Goal: Book appointment/travel/reservation

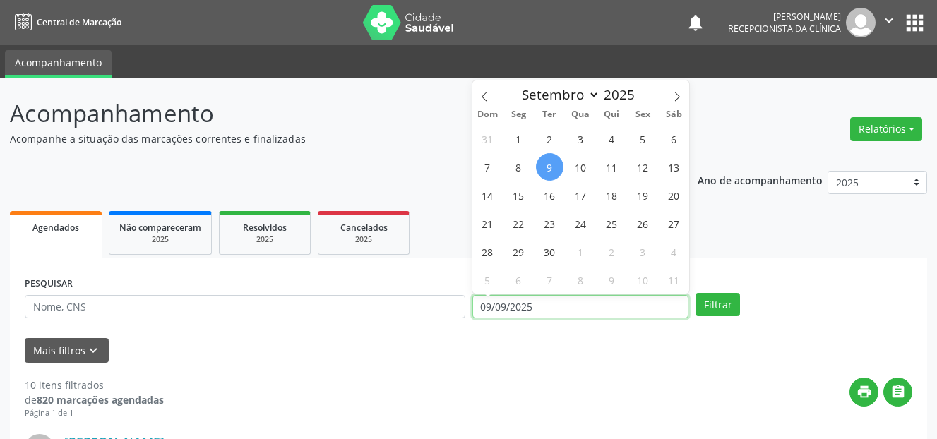
click at [568, 306] on input "09/09/2025" at bounding box center [580, 307] width 217 height 24
click at [575, 164] on span "10" at bounding box center [581, 167] width 28 height 28
type input "10[DATE]"
click at [585, 163] on span "10" at bounding box center [581, 167] width 28 height 28
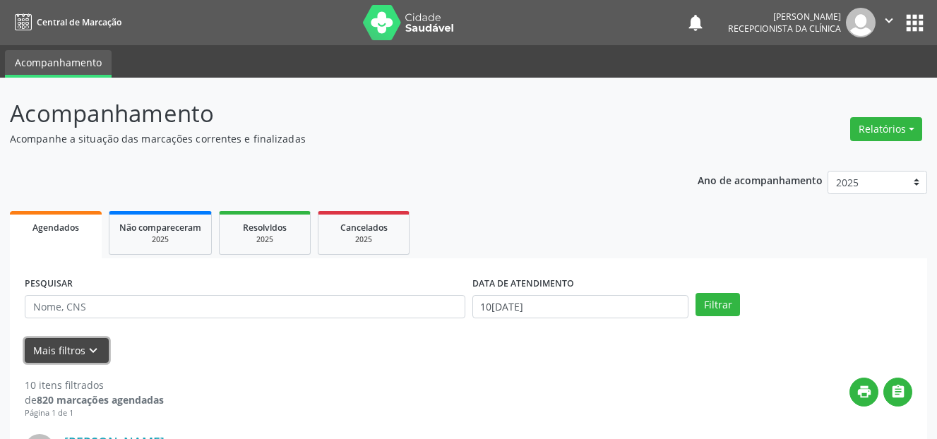
click at [88, 347] on icon "keyboard_arrow_down" at bounding box center [93, 351] width 16 height 16
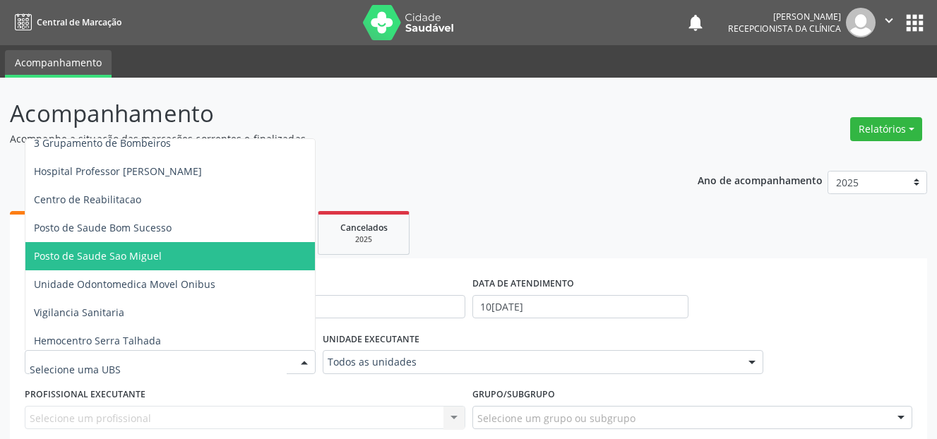
scroll to position [1059, 0]
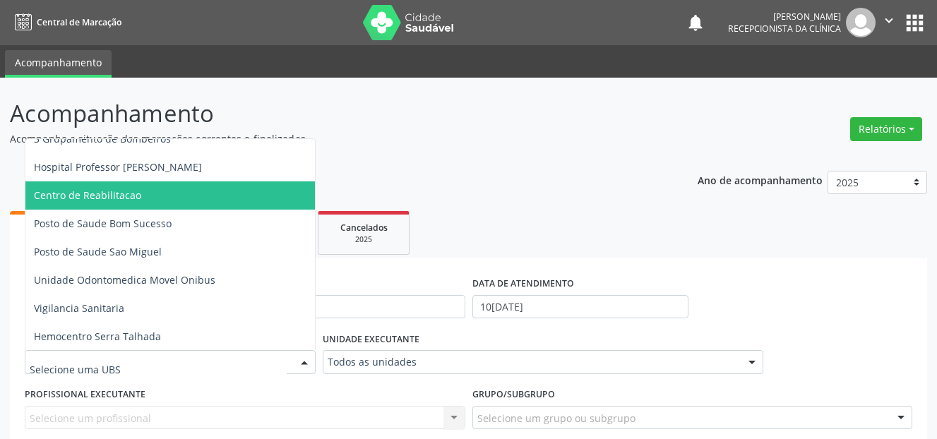
click at [130, 189] on span "Centro de Reabilitacao" at bounding box center [87, 195] width 107 height 13
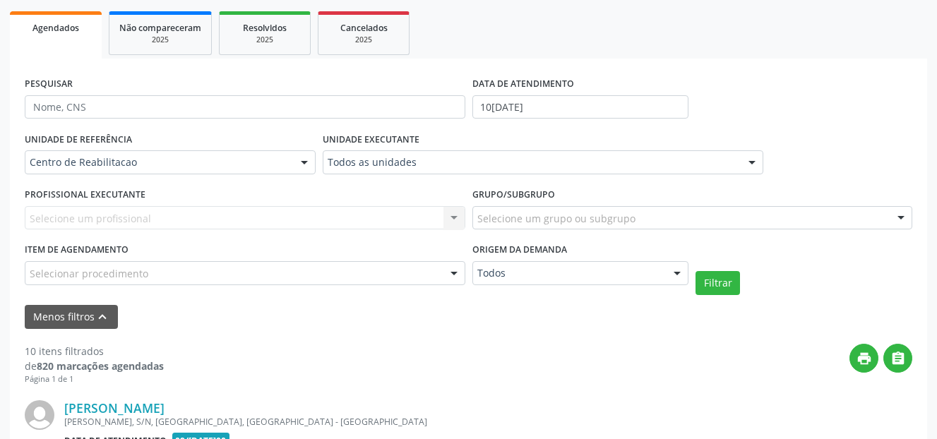
scroll to position [212, 0]
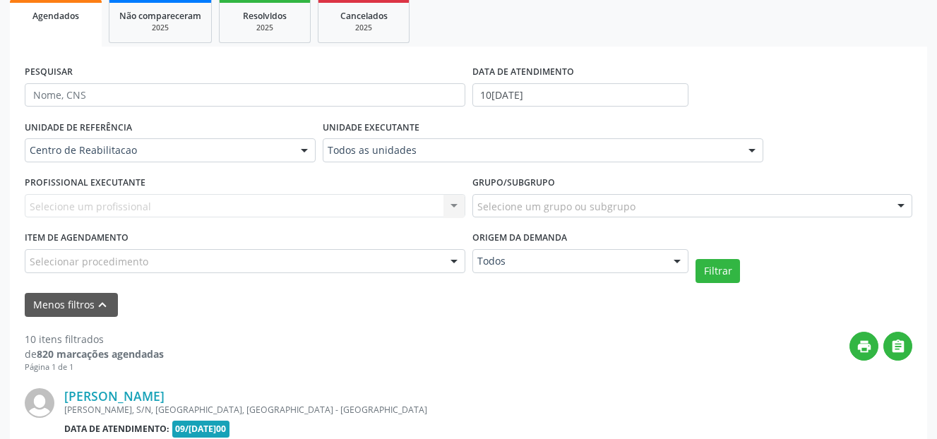
click at [239, 205] on div "Selecione um profissional Nenhum resultado encontrado para: " " Não há nenhuma …" at bounding box center [245, 206] width 441 height 24
click at [309, 259] on div "Selecionar procedimento" at bounding box center [245, 261] width 441 height 24
click at [357, 333] on div "print " at bounding box center [538, 353] width 748 height 42
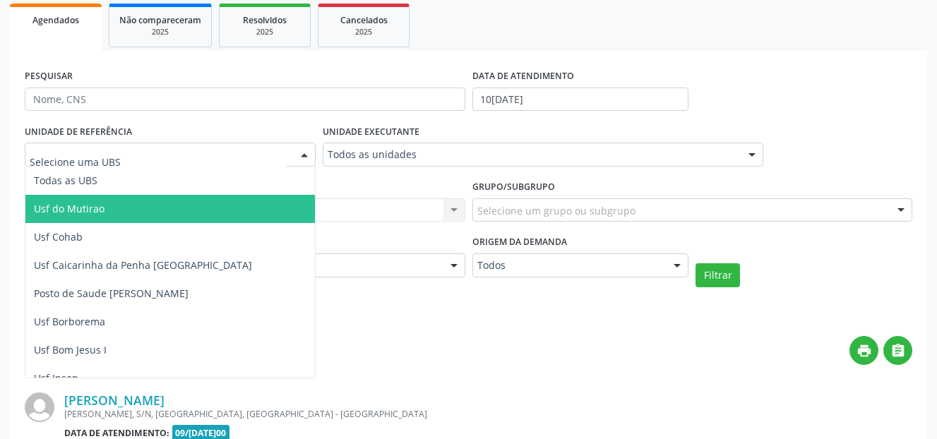
scroll to position [71, 0]
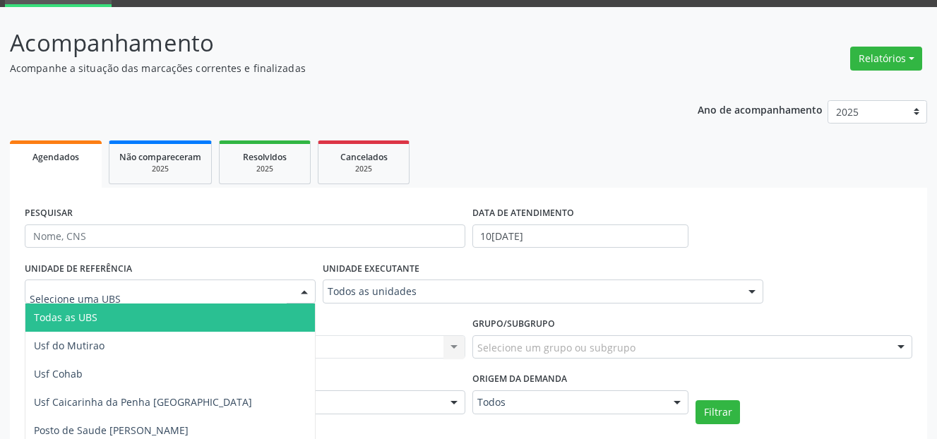
click at [193, 318] on span "Todas as UBS" at bounding box center [198, 318] width 347 height 28
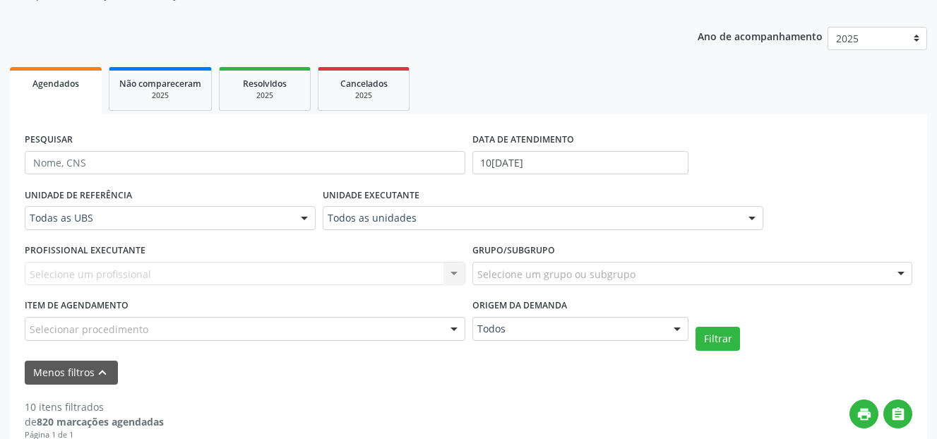
scroll to position [212, 0]
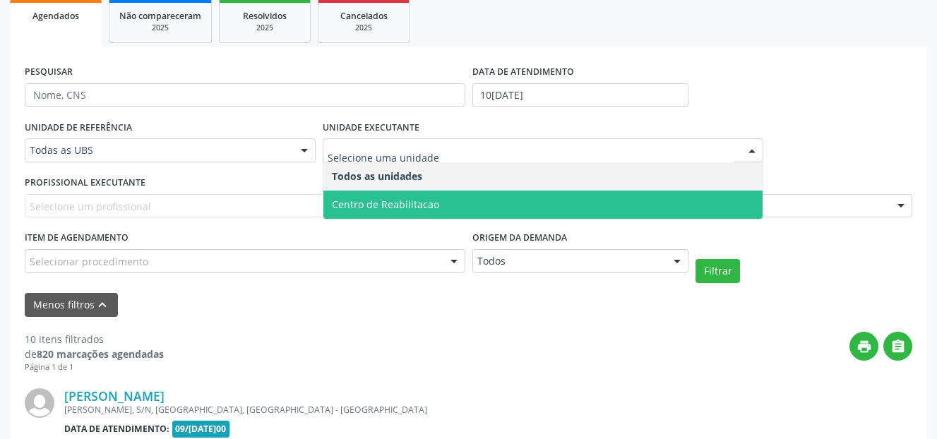
click at [401, 210] on span "Centro de Reabilitacao" at bounding box center [385, 204] width 107 height 13
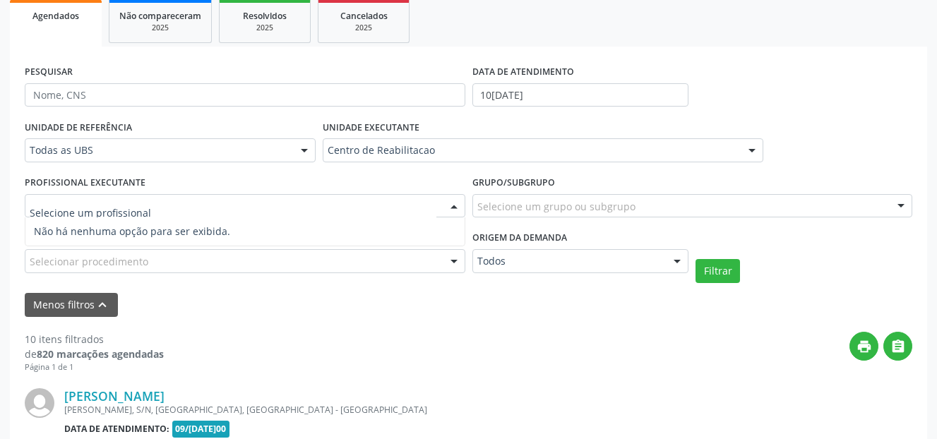
click at [352, 212] on div at bounding box center [245, 206] width 441 height 24
click at [460, 203] on div at bounding box center [453, 207] width 21 height 24
click at [459, 203] on div at bounding box center [453, 207] width 21 height 24
click at [451, 205] on div at bounding box center [453, 207] width 21 height 24
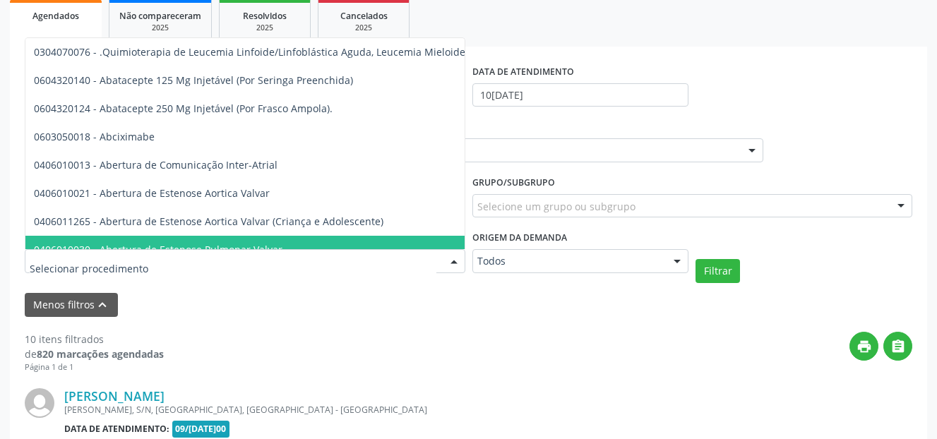
click at [263, 261] on div at bounding box center [245, 261] width 441 height 24
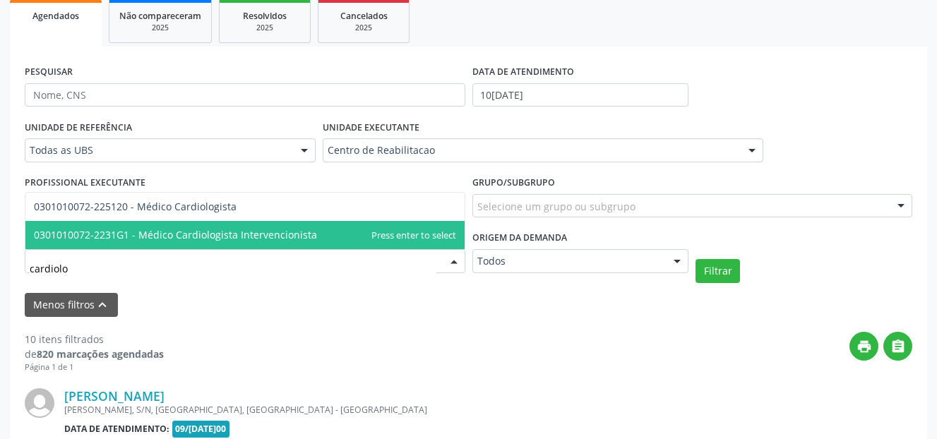
type input "cardiolog"
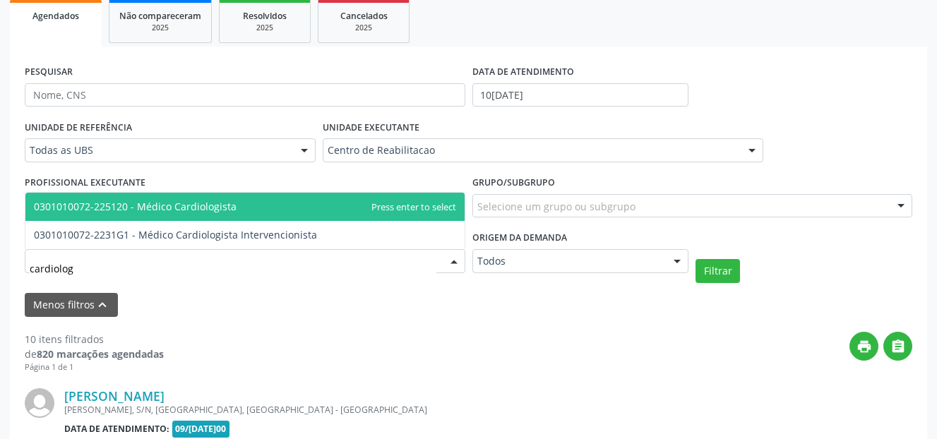
click at [322, 199] on span "0301010072-225120 - Médico Cardiologista" at bounding box center [244, 207] width 439 height 28
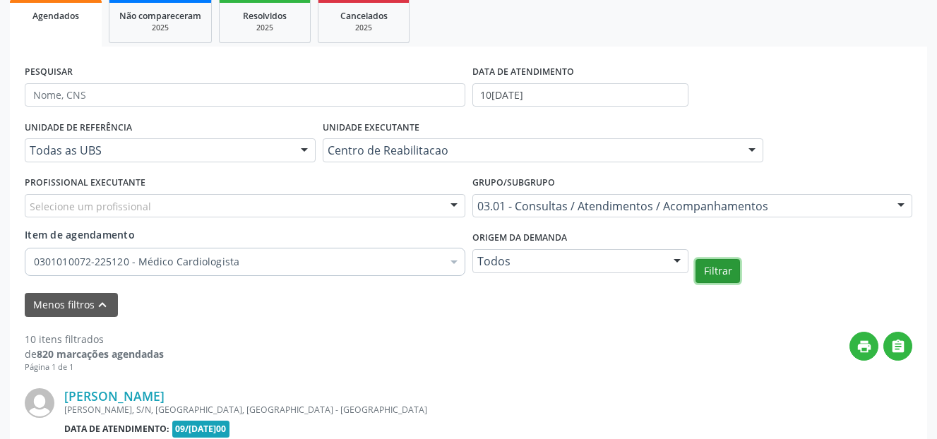
click at [723, 268] on button "Filtrar" at bounding box center [717, 271] width 44 height 24
click at [857, 344] on icon "print" at bounding box center [864, 347] width 16 height 16
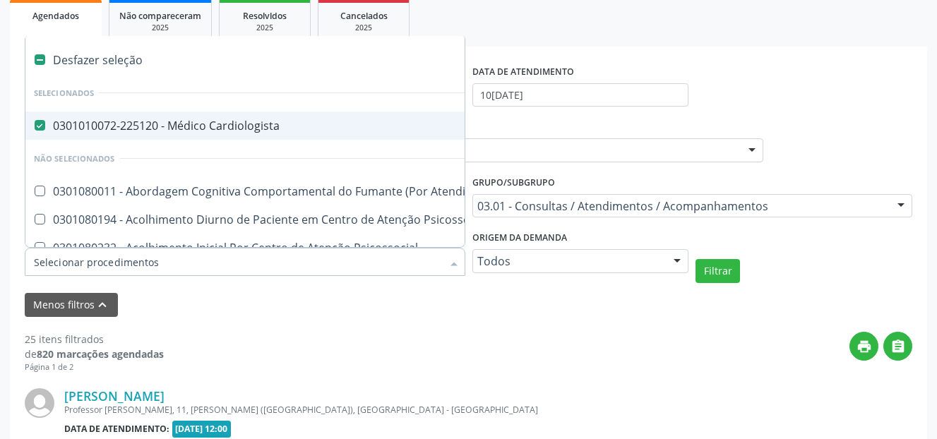
click at [36, 124] on Cardiologista at bounding box center [40, 125] width 11 height 11
click at [35, 124] on Cardiologista "checkbox" at bounding box center [29, 125] width 9 height 9
checkbox Cardiologista "false"
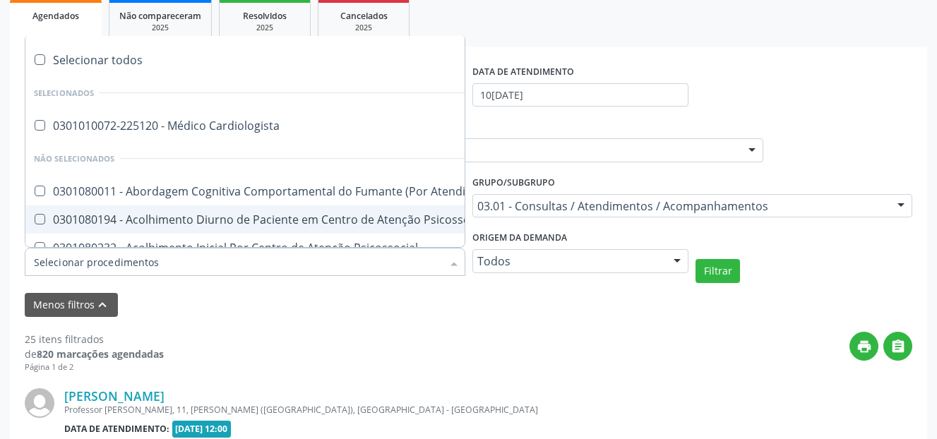
click at [172, 262] on input "Item de agendamento" at bounding box center [238, 262] width 408 height 28
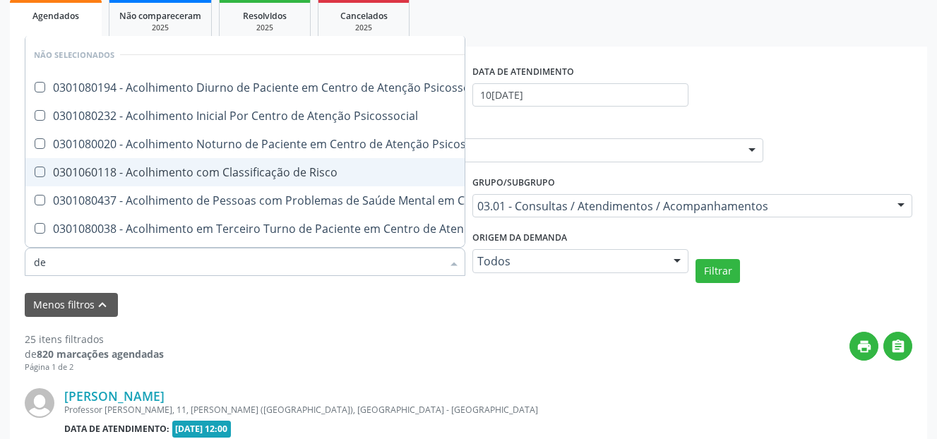
type input "der"
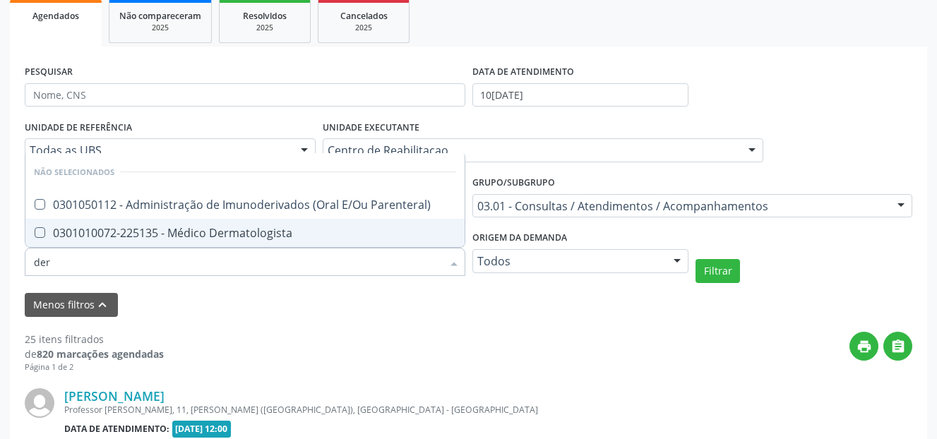
click at [230, 232] on div "0301010072-225135 - Médico Dermatologista" at bounding box center [245, 232] width 422 height 11
checkbox Dermatologista "true"
checkbox Parenteral\) "true"
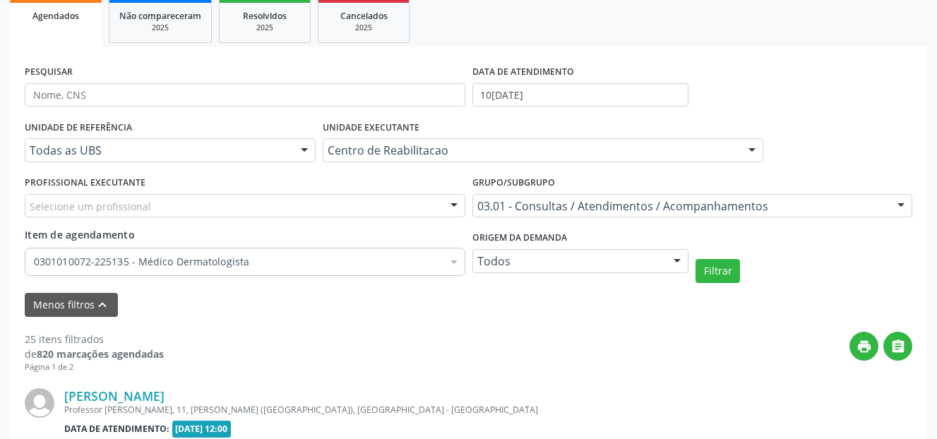
click at [715, 271] on button "Filtrar" at bounding box center [717, 271] width 44 height 24
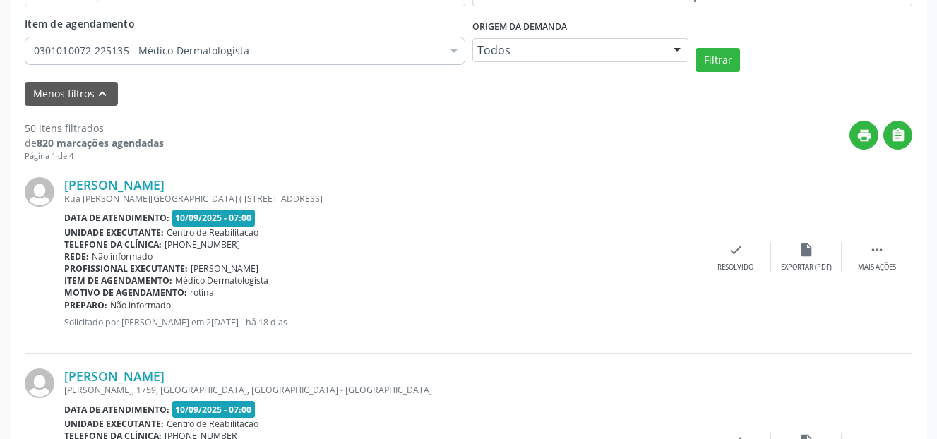
scroll to position [424, 0]
click at [866, 133] on icon "print" at bounding box center [864, 135] width 16 height 16
